Goal: Task Accomplishment & Management: Manage account settings

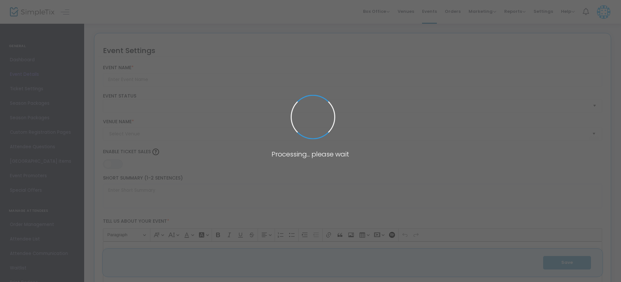
type input "[PERSON_NAME] and the Deep Blue Sea [US_STATE][GEOGRAPHIC_DATA], [US_STATE]"
type textarea "This production of the play was first performed in [GEOGRAPHIC_DATA], [US_STATE…"
type input "8.000 %"
type input "Buy Tickets"
checkbox input "true"
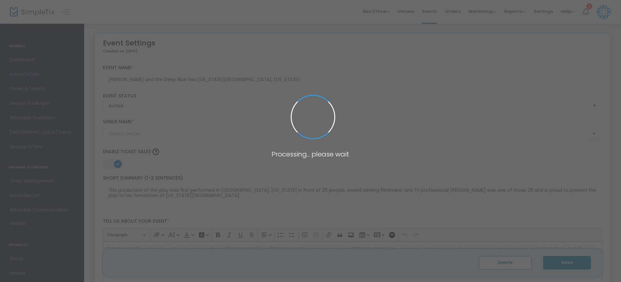
type input "[PERSON_NAME] Theatre at the [GEOGRAPHIC_DATA] (American Theatre of [GEOGRAPHIC…"
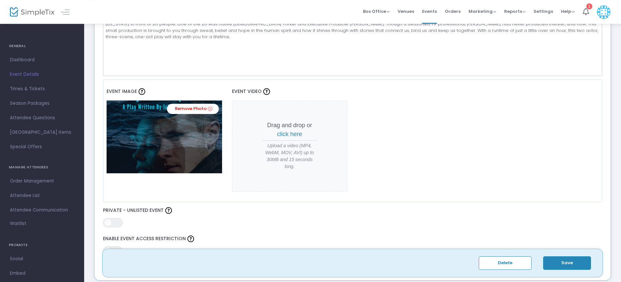
scroll to position [232, 0]
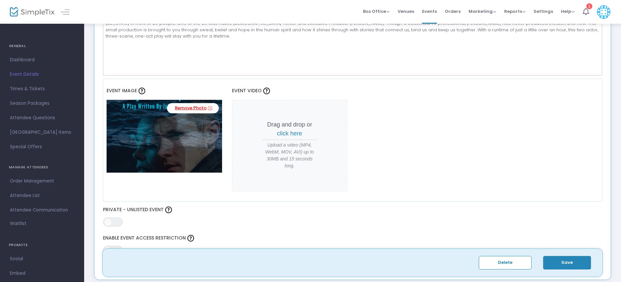
click at [200, 109] on link "Remove Photo" at bounding box center [193, 108] width 52 height 10
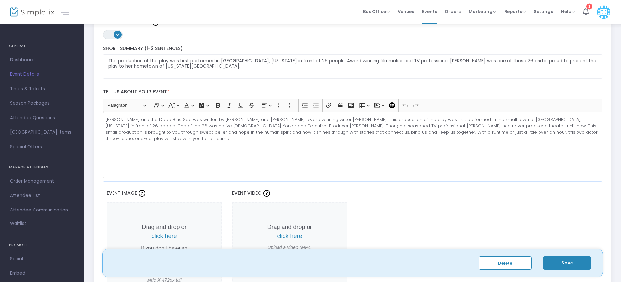
scroll to position [211, 0]
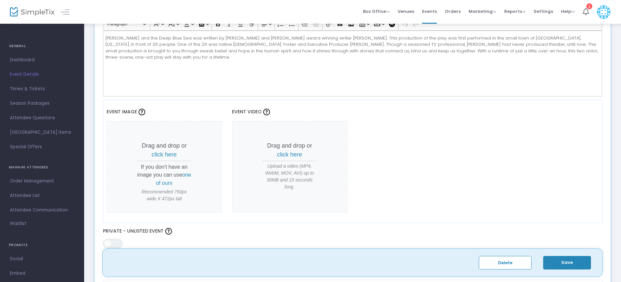
click at [163, 157] on span "click here" at bounding box center [164, 154] width 25 height 7
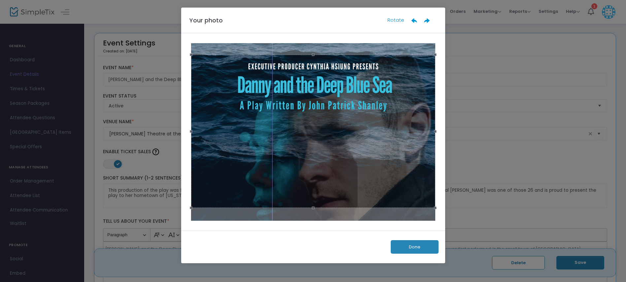
drag, startPoint x: 273, startPoint y: 175, endPoint x: 254, endPoint y: 175, distance: 18.2
click at [254, 175] on div at bounding box center [313, 132] width 244 height 154
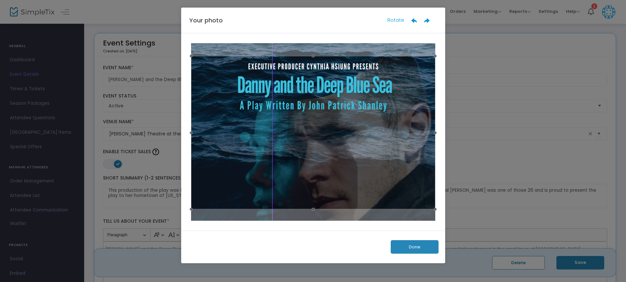
drag, startPoint x: 307, startPoint y: 158, endPoint x: 337, endPoint y: 159, distance: 29.4
click at [337, 159] on div at bounding box center [313, 133] width 244 height 154
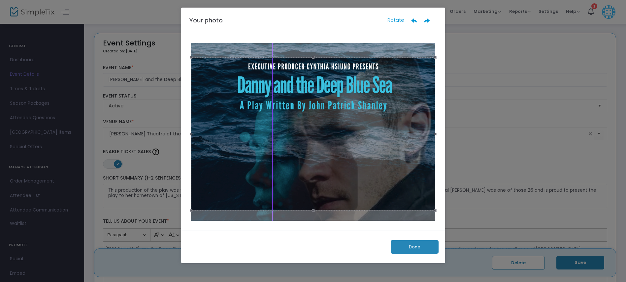
click at [332, 160] on div at bounding box center [313, 134] width 244 height 154
click at [426, 244] on button "Done" at bounding box center [415, 248] width 48 height 14
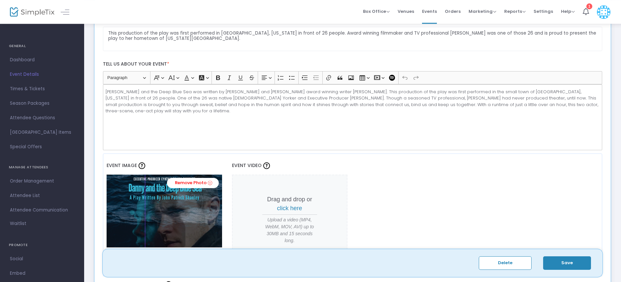
scroll to position [243, 0]
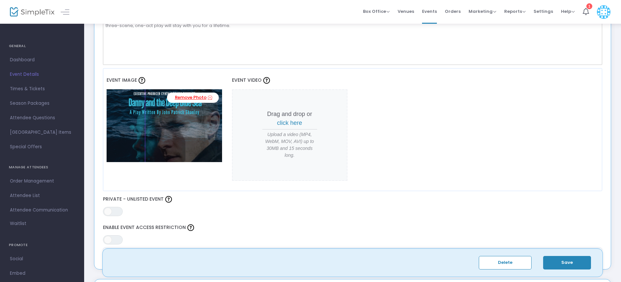
click at [195, 97] on link "Remove Photo" at bounding box center [193, 98] width 52 height 10
